Goal: Book appointment/travel/reservation

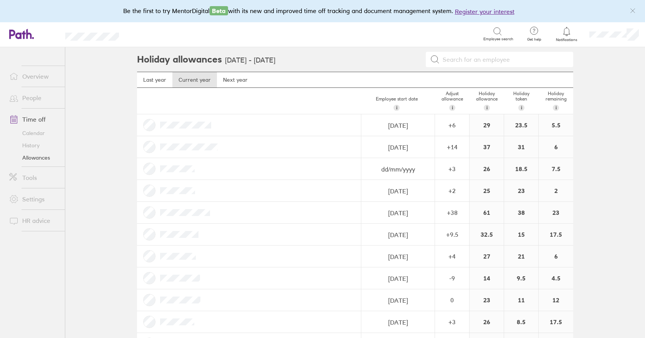
scroll to position [77, 0]
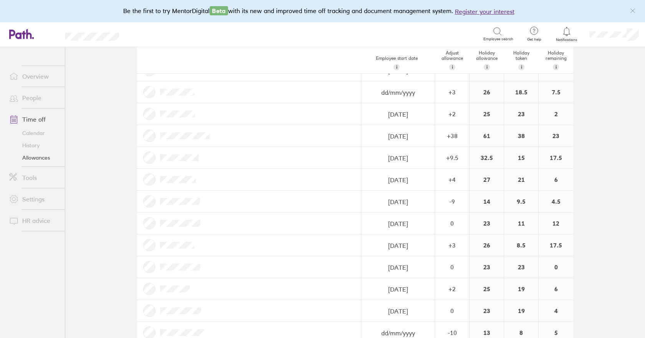
click at [28, 133] on link "Calendar" at bounding box center [34, 133] width 62 height 12
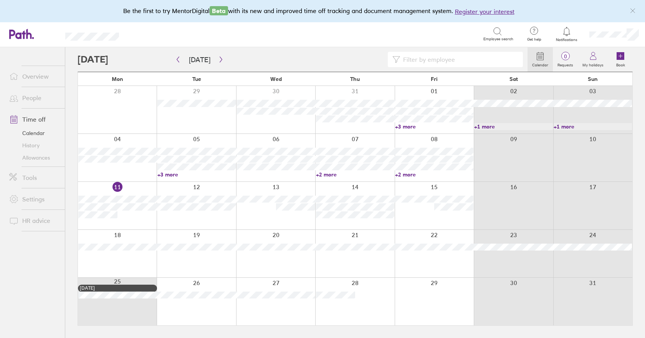
click at [407, 174] on link "+2 more" at bounding box center [434, 174] width 78 height 7
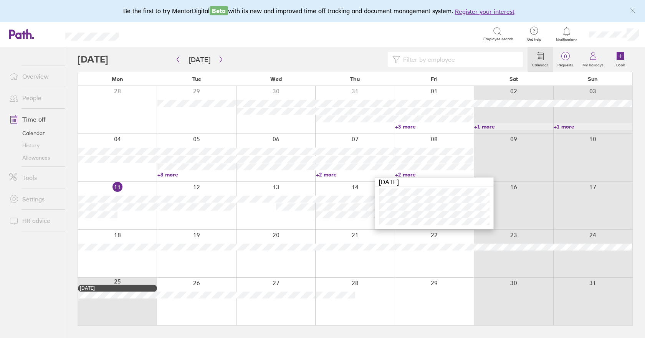
drag, startPoint x: 420, startPoint y: 140, endPoint x: 429, endPoint y: 153, distance: 16.1
click at [420, 140] on div at bounding box center [434, 158] width 79 height 48
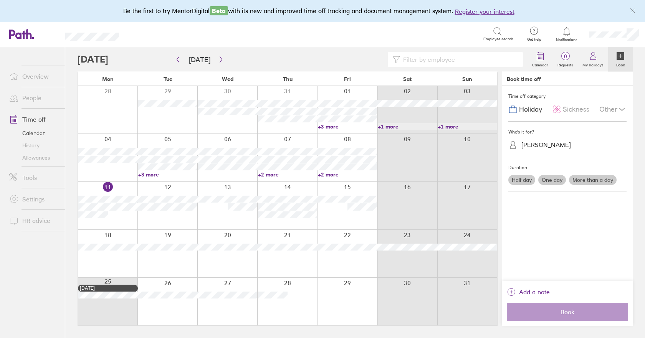
click at [537, 145] on div "[PERSON_NAME]" at bounding box center [547, 144] width 50 height 7
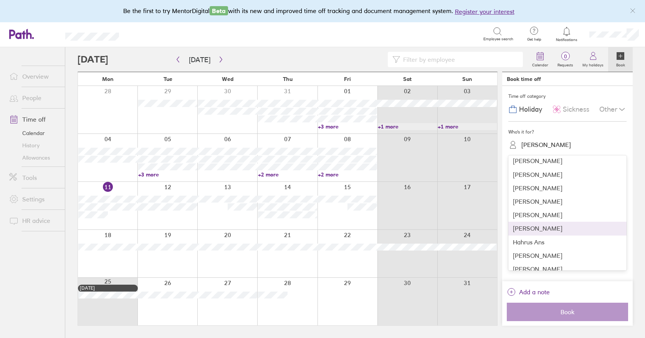
scroll to position [81, 0]
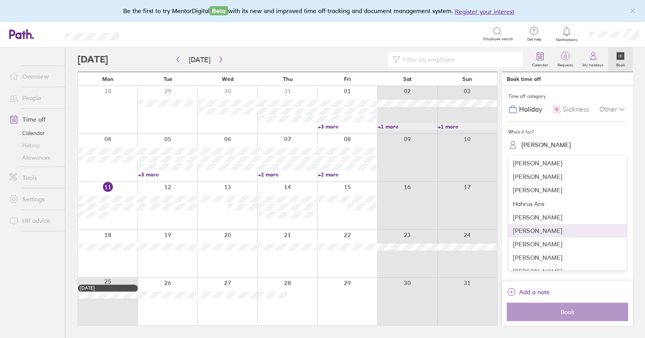
click at [539, 227] on div "[PERSON_NAME]" at bounding box center [568, 230] width 118 height 13
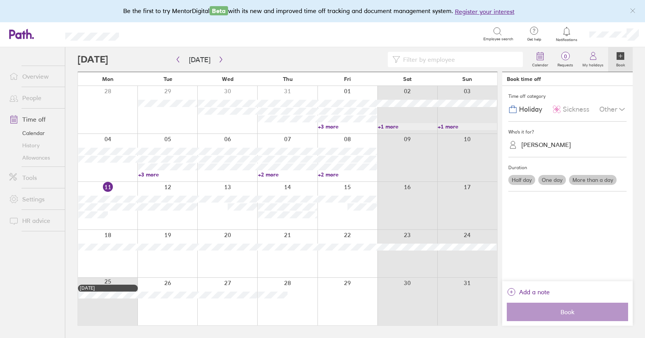
click at [553, 180] on label "One day" at bounding box center [553, 180] width 28 height 10
click at [0, 0] on input "One day" at bounding box center [0, 0] width 0 height 0
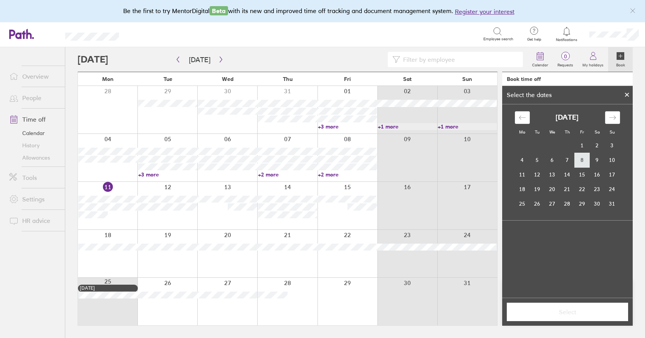
click at [583, 162] on td "8" at bounding box center [582, 160] width 15 height 15
click at [563, 305] on button "Select" at bounding box center [567, 312] width 121 height 18
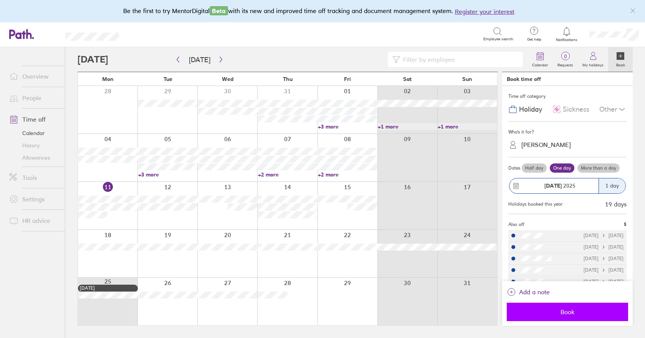
click at [572, 313] on span "Book" at bounding box center [567, 312] width 111 height 7
